Goal: Contribute content: Add original content to the website for others to see

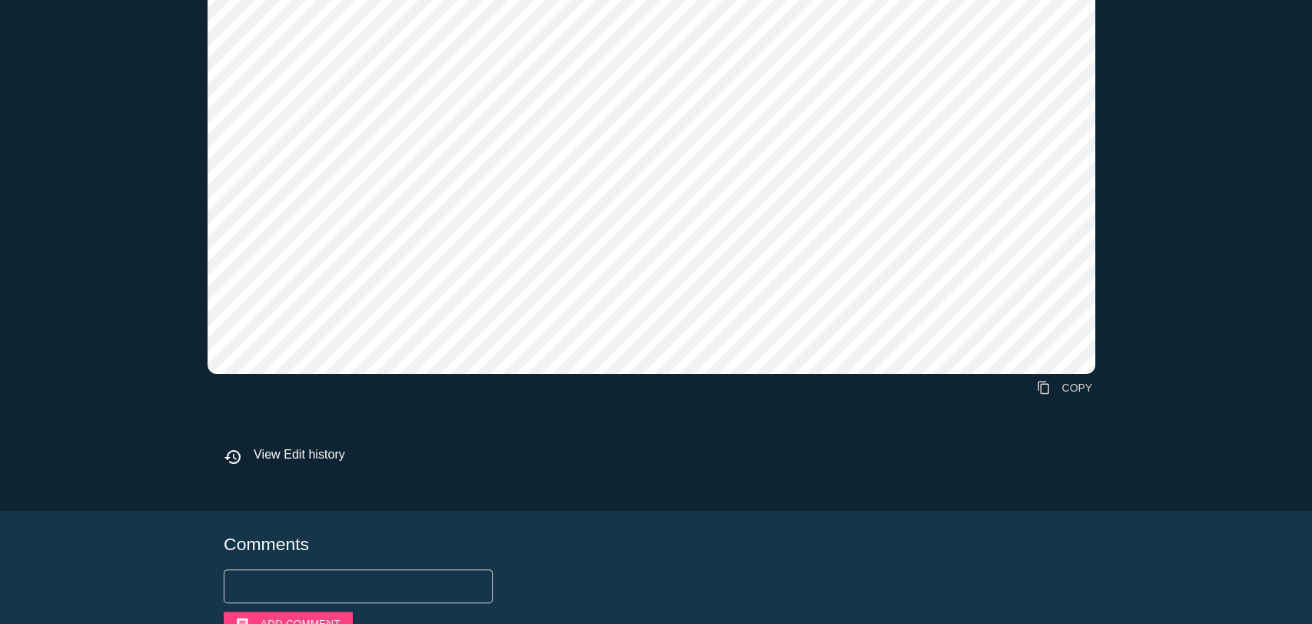
scroll to position [810, 0]
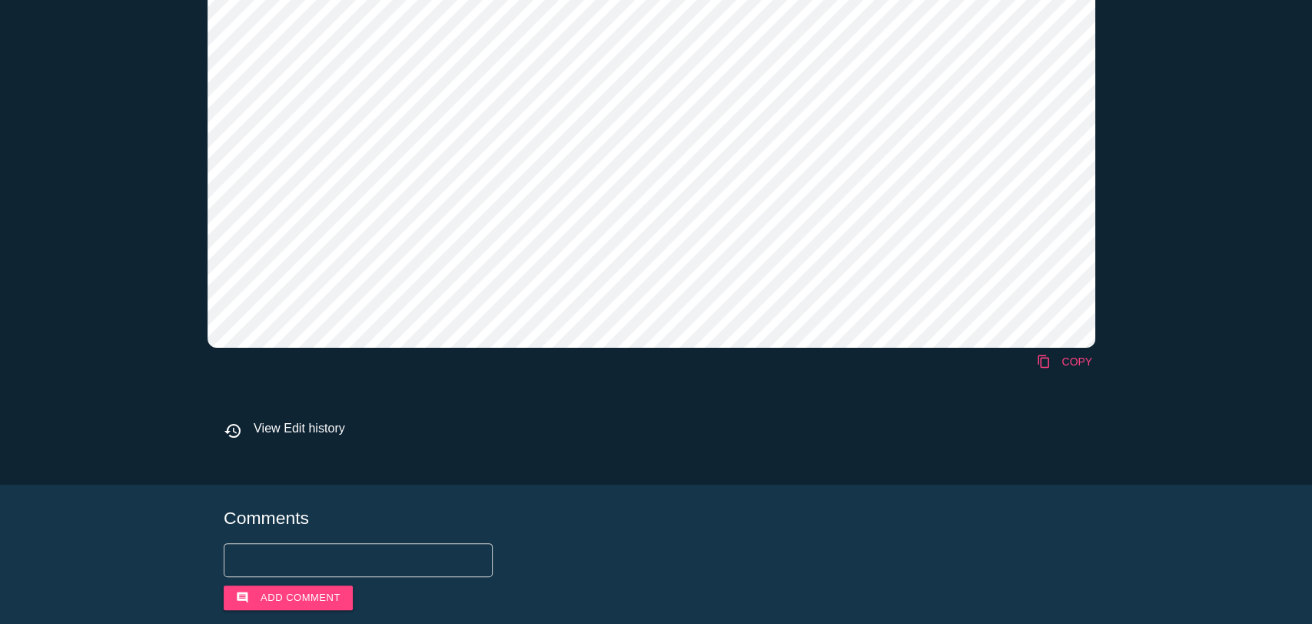
click at [1047, 364] on link "content_copy COPY" at bounding box center [1064, 362] width 81 height 28
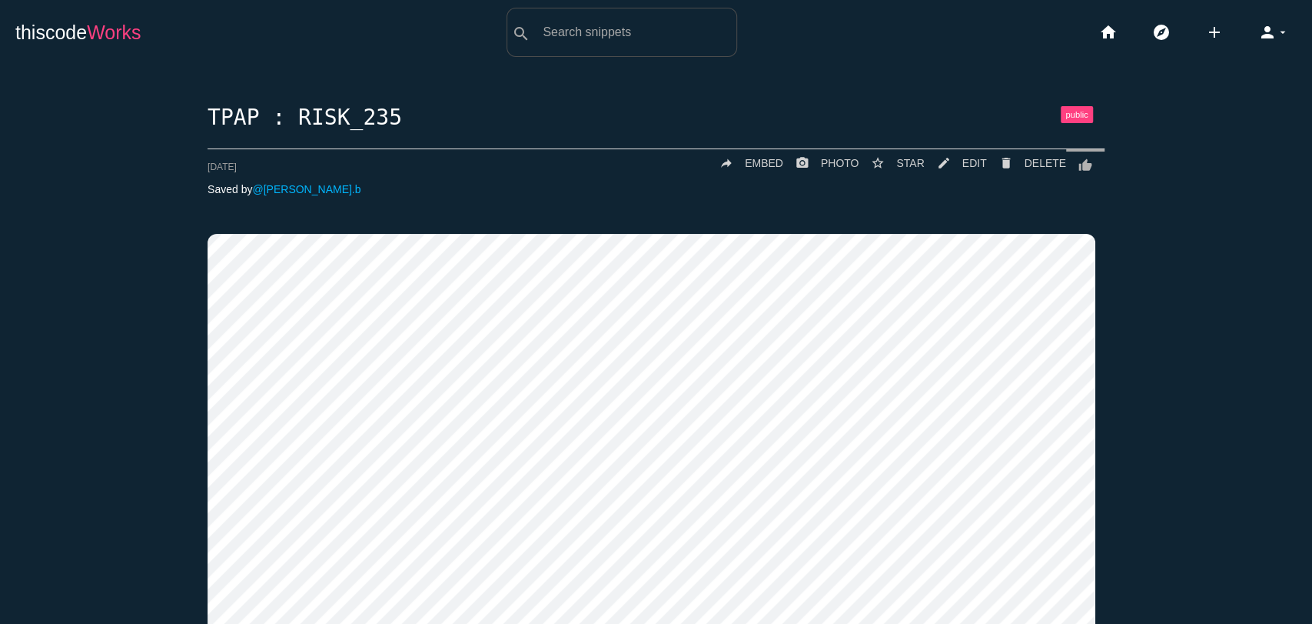
click at [98, 32] on span "Works" at bounding box center [114, 33] width 54 height 22
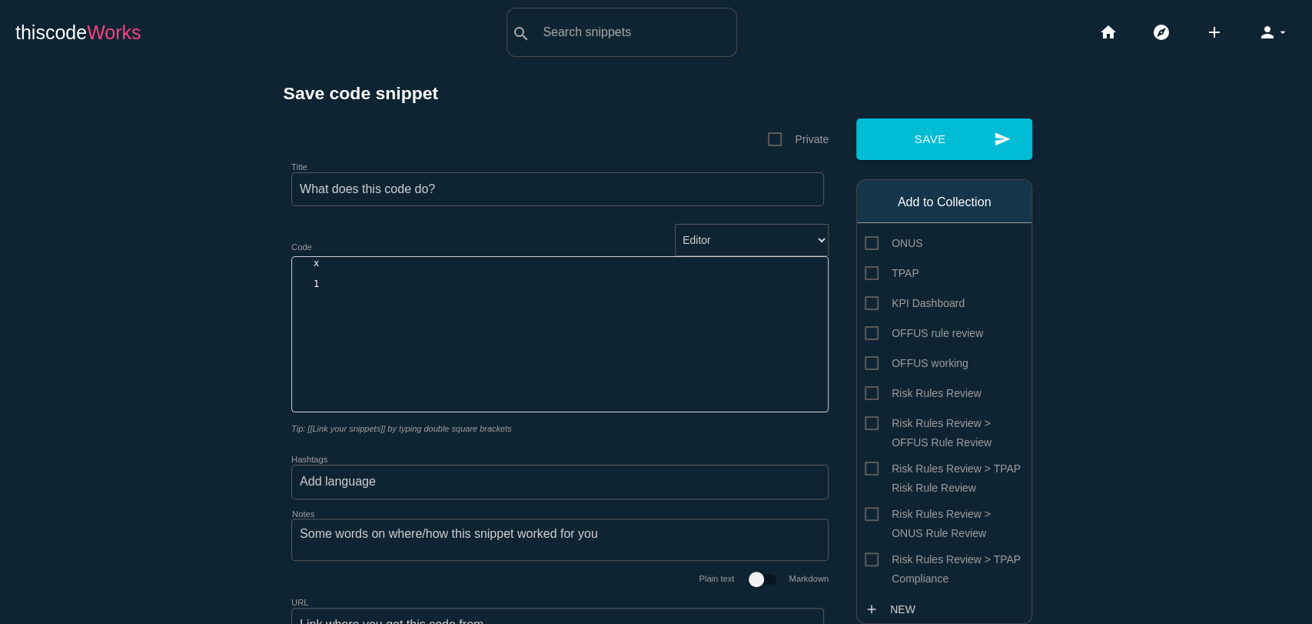
click at [88, 38] on span "Works" at bounding box center [114, 33] width 54 height 22
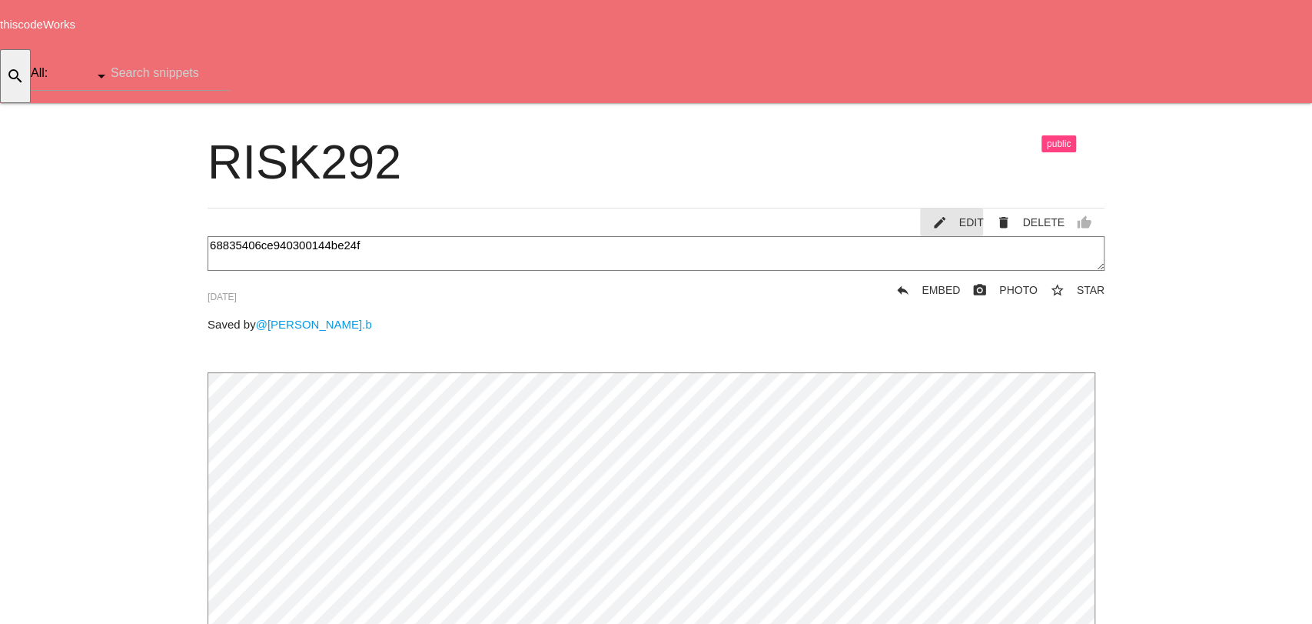
click at [957, 208] on link "mode_edit EDIT" at bounding box center [952, 222] width 64 height 28
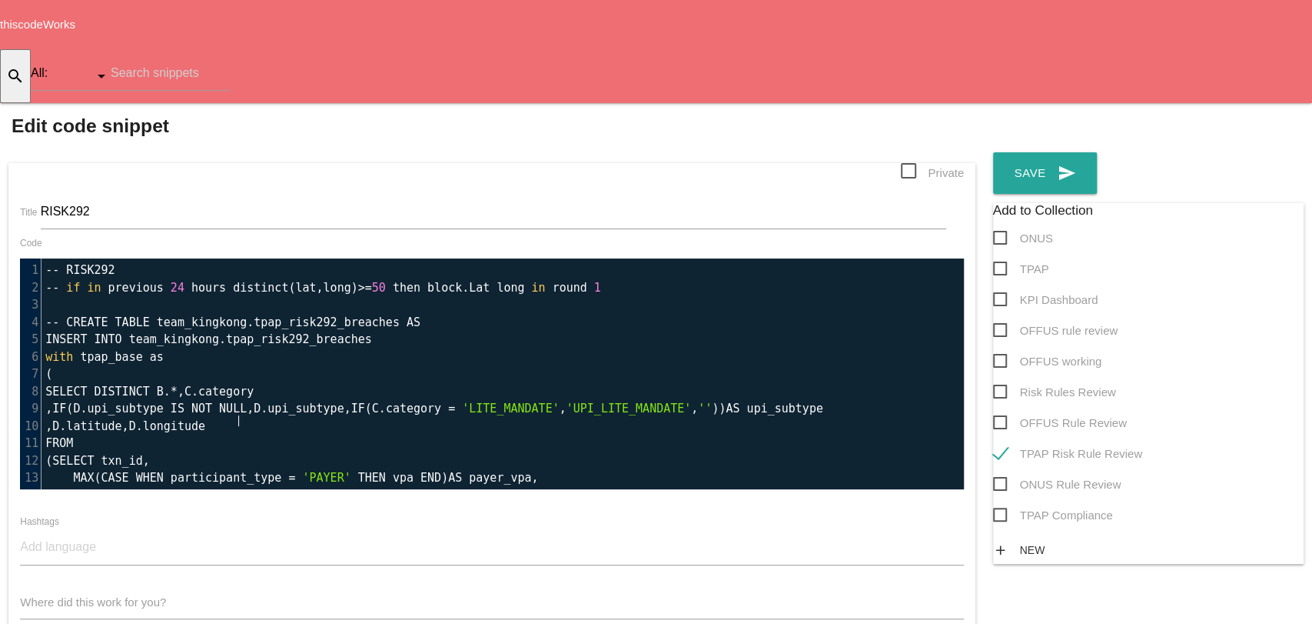
click at [647, 504] on pre "MAX ( DATE ( created_on )) as txn_date ," at bounding box center [510, 513] width 936 height 18
type textarea "-- RISK292 -- if in previous 24 hours distinct( lat,long)>=50 then block. Lat l…"
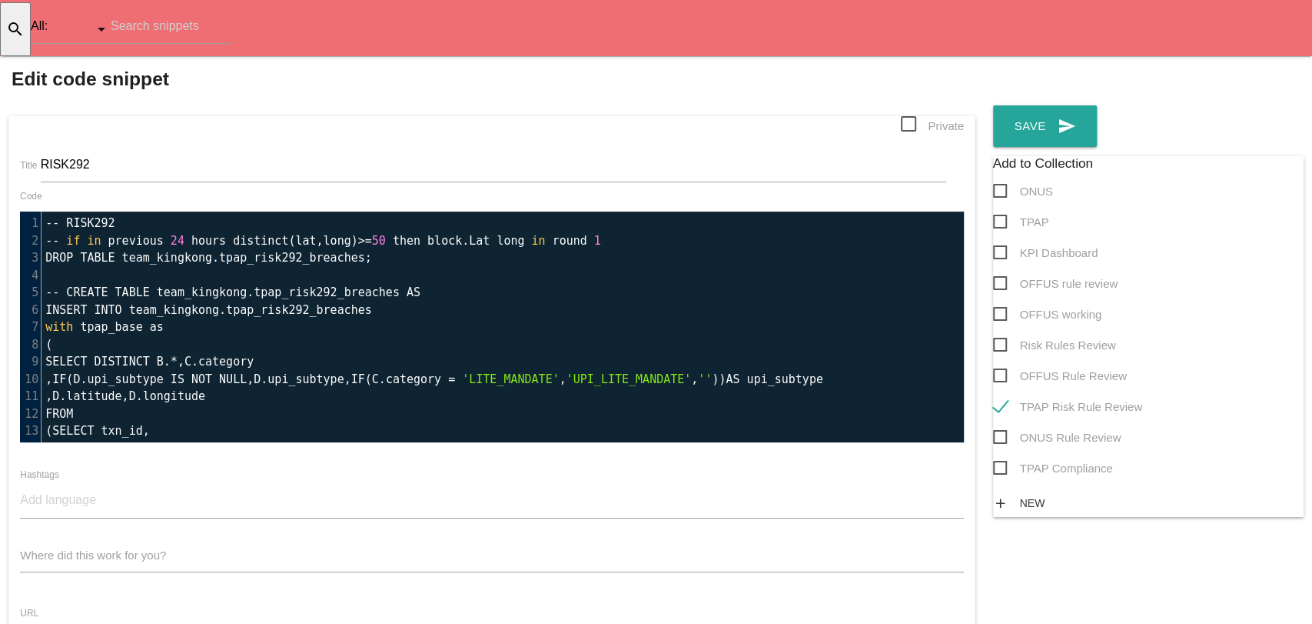
scroll to position [0, 0]
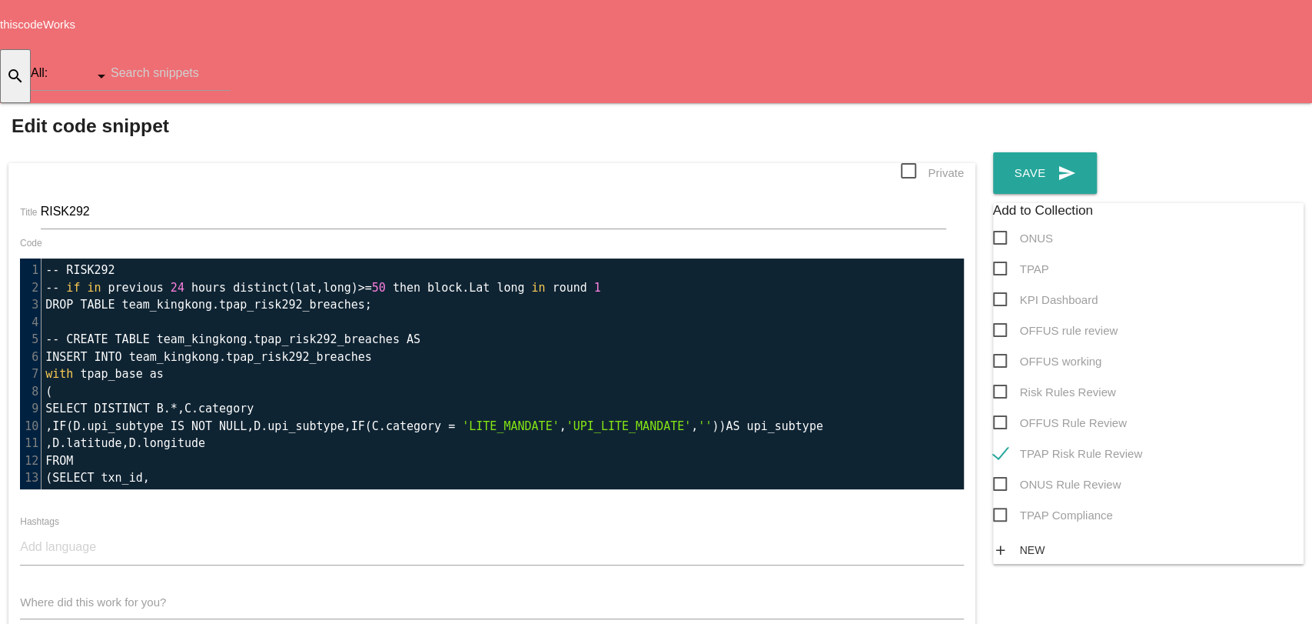
click at [953, 115] on div "Edit code snippet Private Title RISK292 x 1 -- RISK292 2 -- if in previous 24 h…" at bounding box center [656, 404] width 1312 height 579
click at [993, 152] on button "send Save" at bounding box center [1045, 173] width 105 height 42
